Goal: Information Seeking & Learning: Compare options

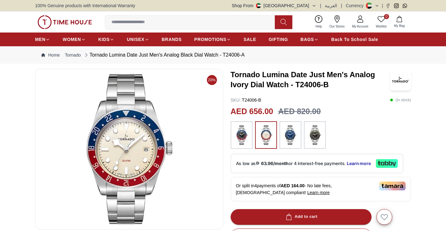
click at [248, 144] on img at bounding box center [242, 134] width 16 height 21
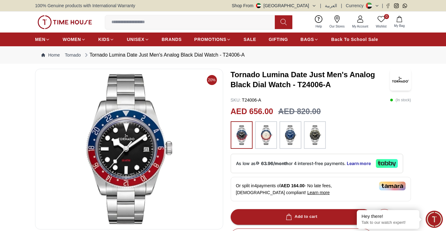
click at [267, 139] on img at bounding box center [266, 134] width 16 height 21
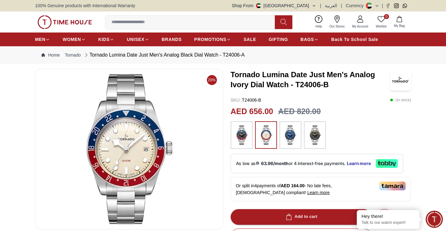
click at [287, 140] on img at bounding box center [290, 134] width 16 height 21
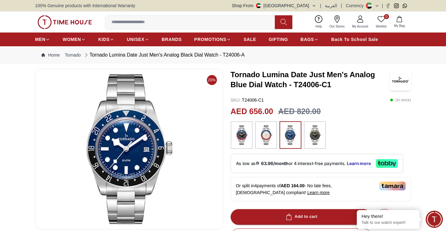
click at [316, 144] on img at bounding box center [315, 134] width 16 height 21
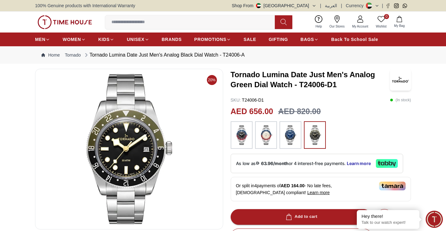
click at [271, 144] on img at bounding box center [266, 134] width 16 height 21
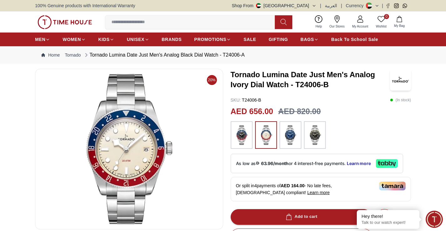
click at [273, 168] on div "As low as 63.96/month or 4 interest-free payments. Learn more" at bounding box center [317, 163] width 172 height 19
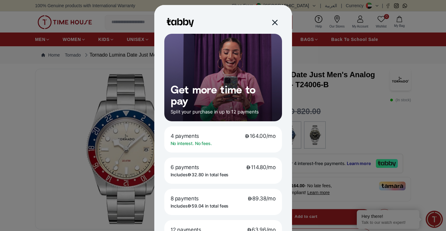
click at [271, 23] on div at bounding box center [274, 22] width 7 height 7
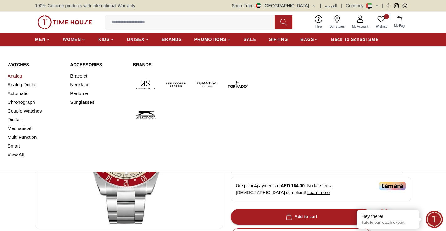
click at [18, 74] on link "Analog" at bounding box center [35, 76] width 55 height 9
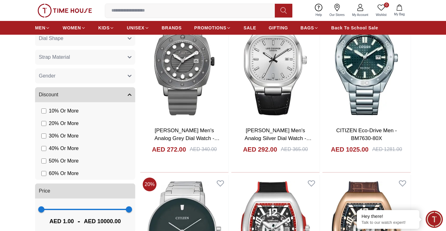
scroll to position [438, 0]
